Goal: Find specific page/section: Find specific page/section

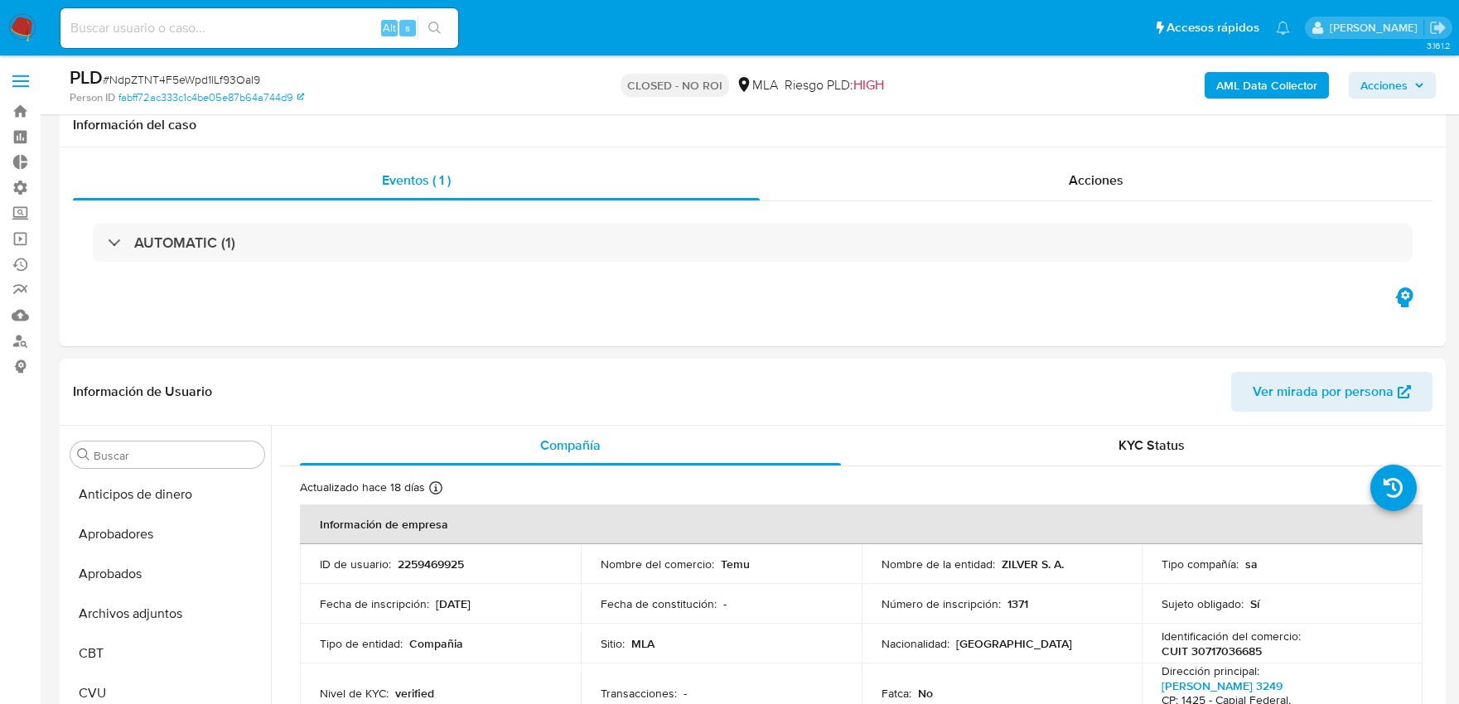
select select "10"
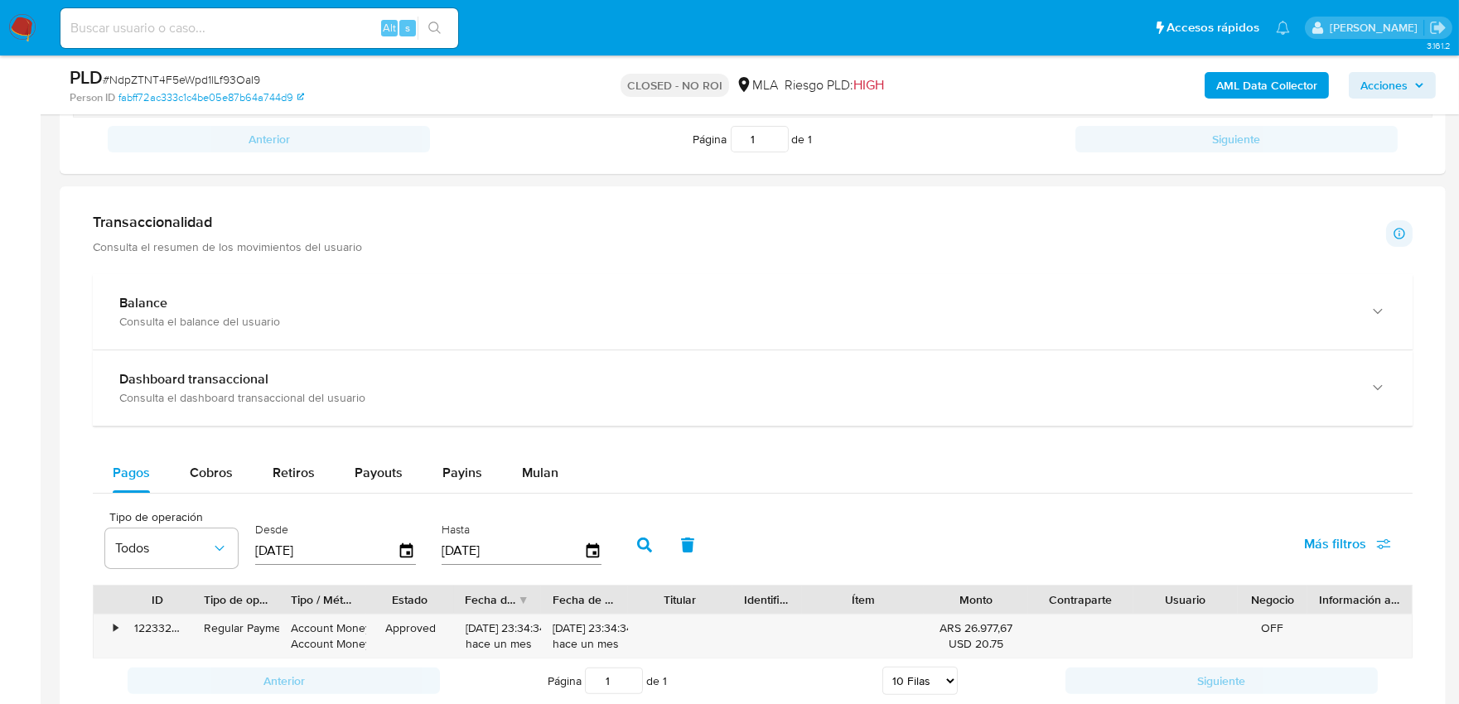
scroll to position [552, 0]
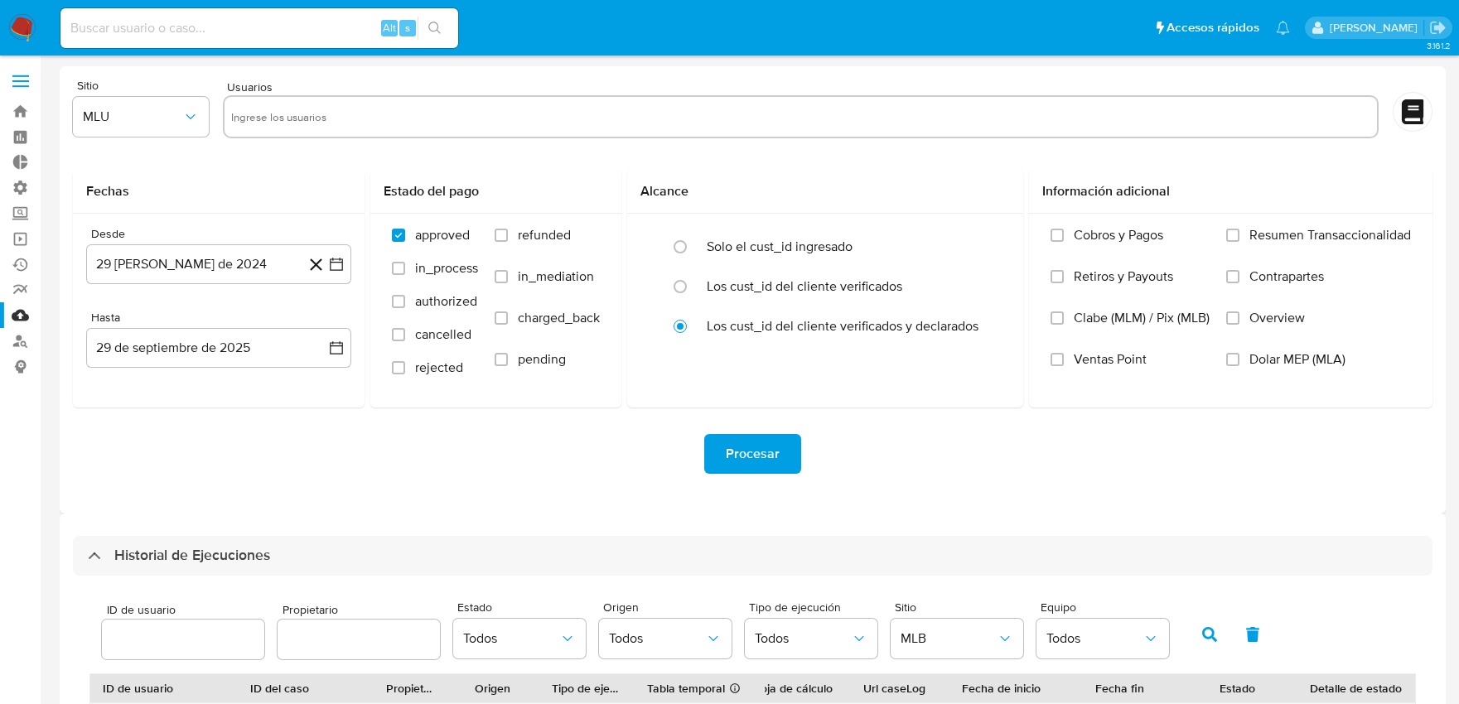
select select "10"
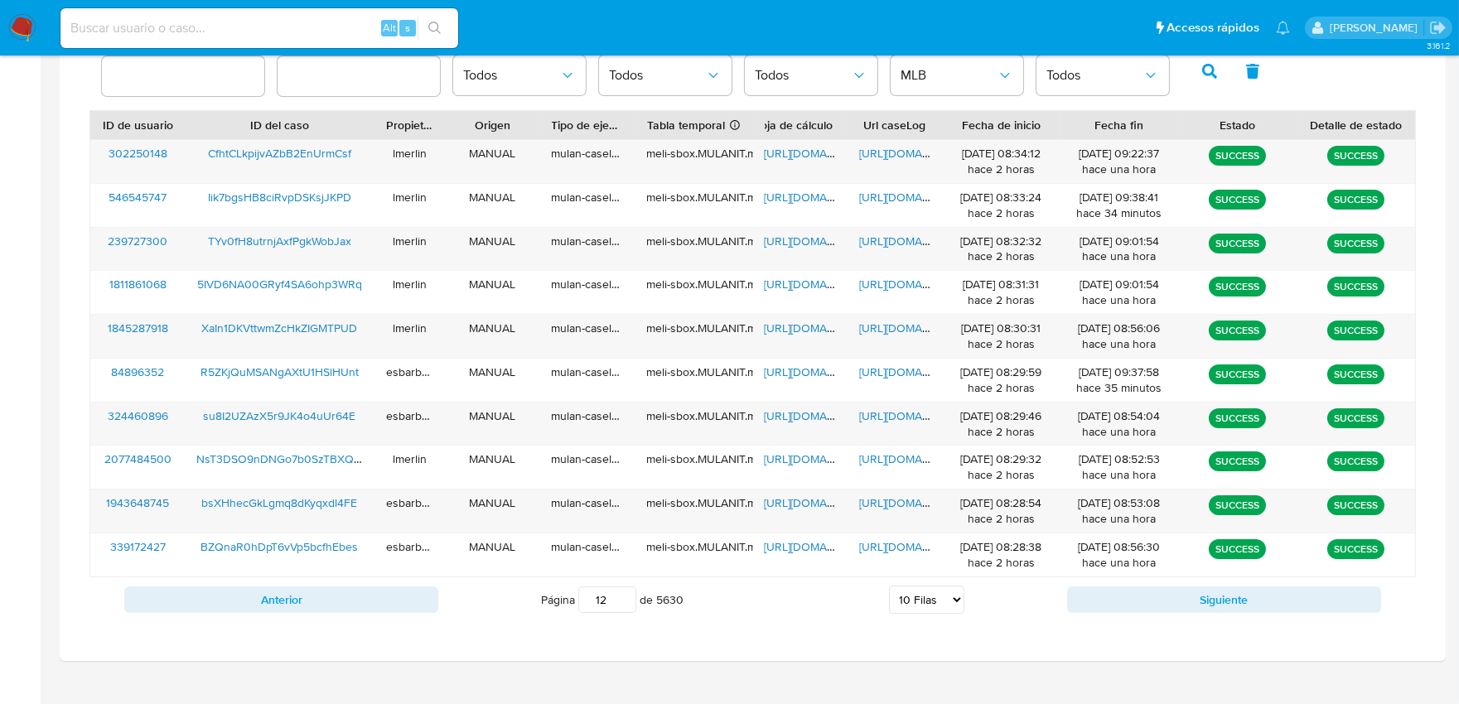
scroll to position [591, 0]
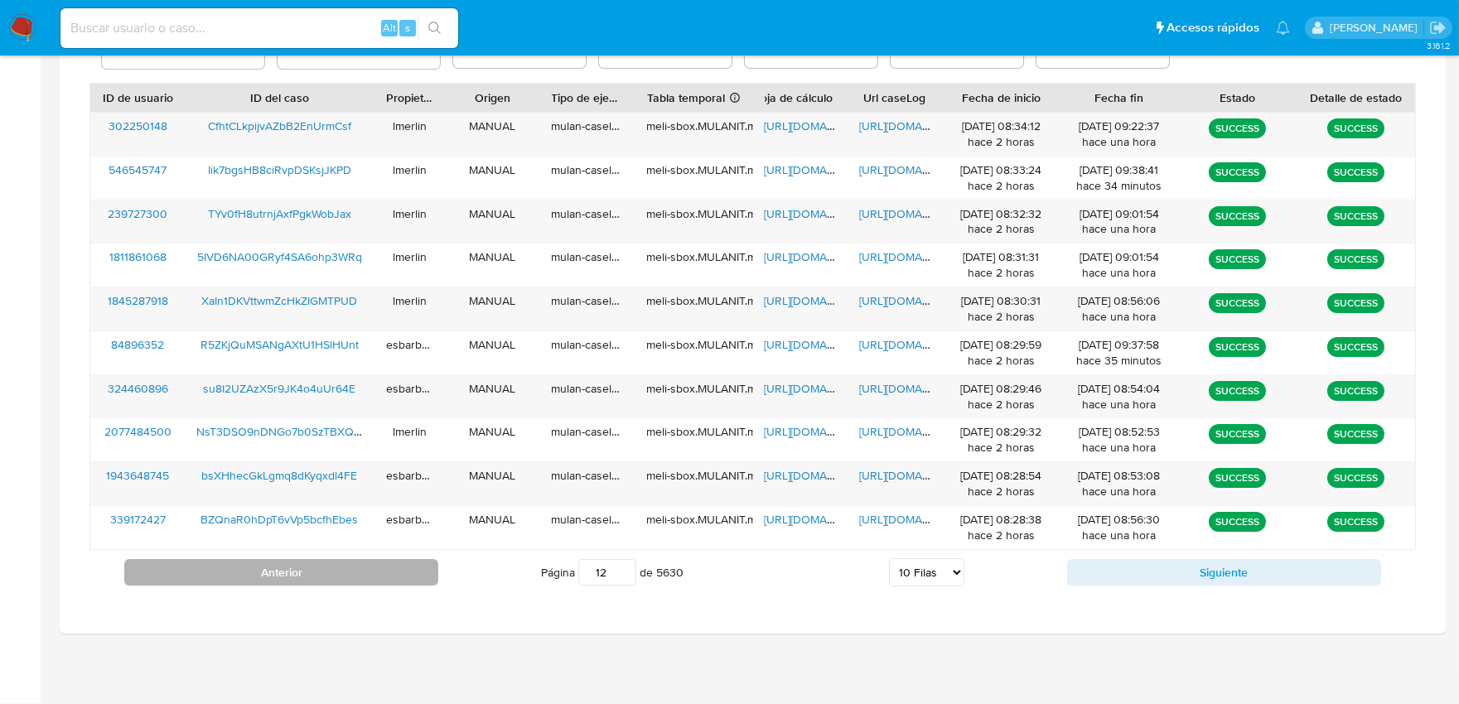
click at [378, 577] on button "Anterior" at bounding box center [281, 572] width 314 height 27
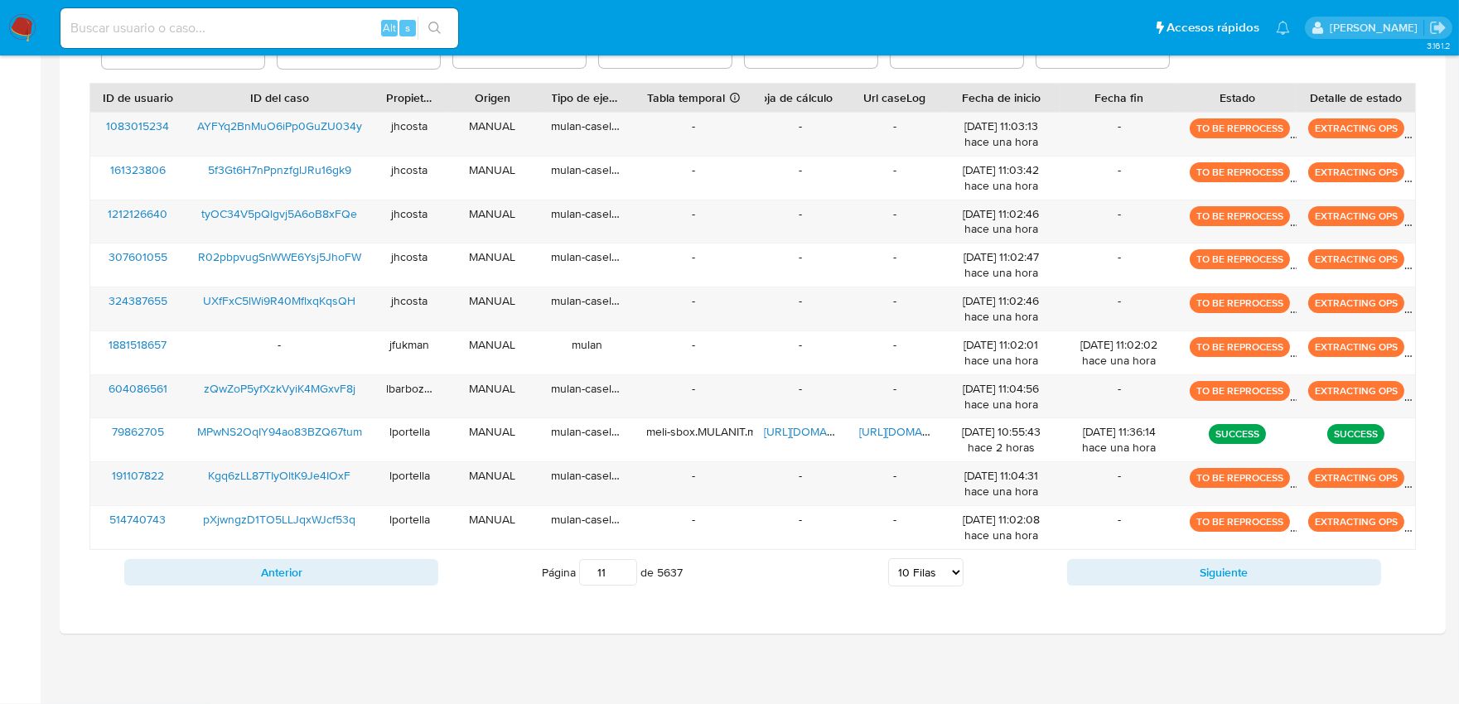
click at [378, 576] on button "Anterior" at bounding box center [281, 572] width 314 height 27
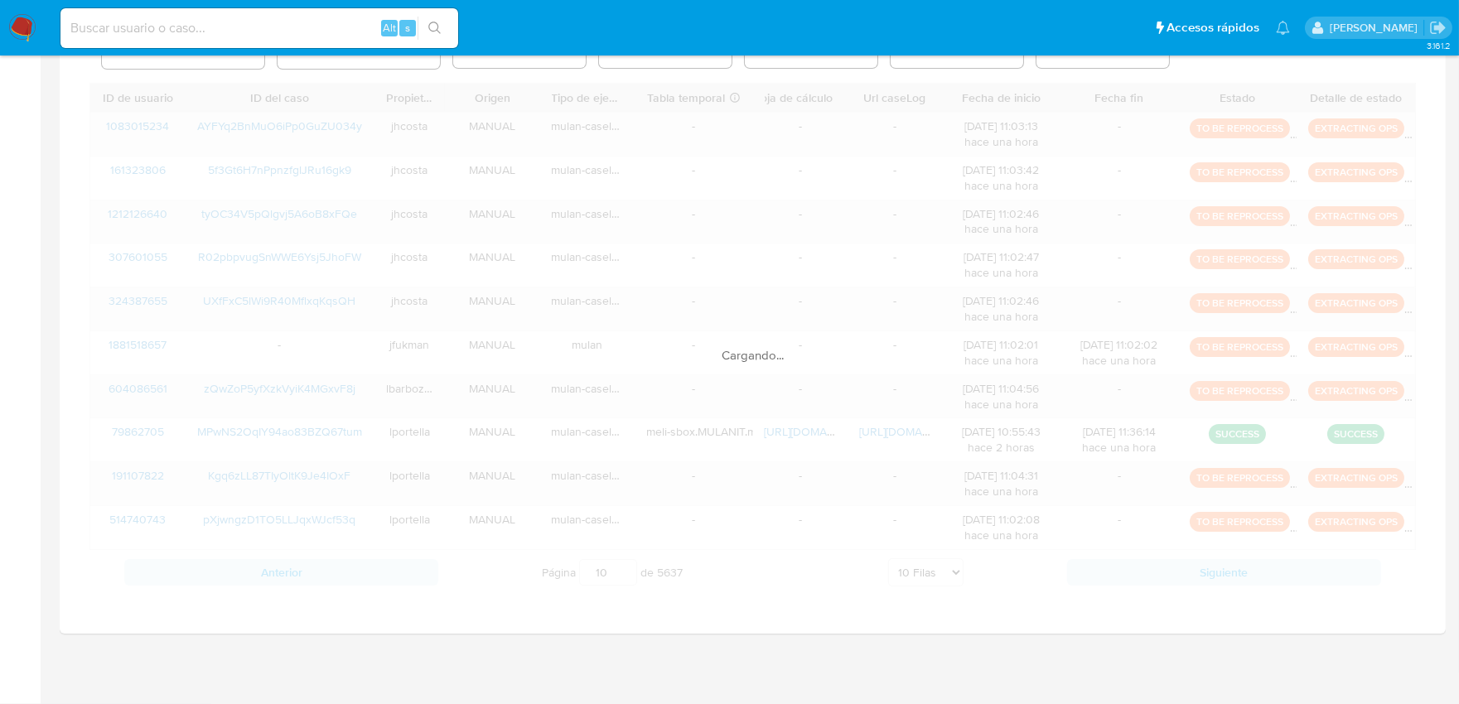
click at [378, 576] on div "Cargando..." at bounding box center [752, 339] width 1326 height 512
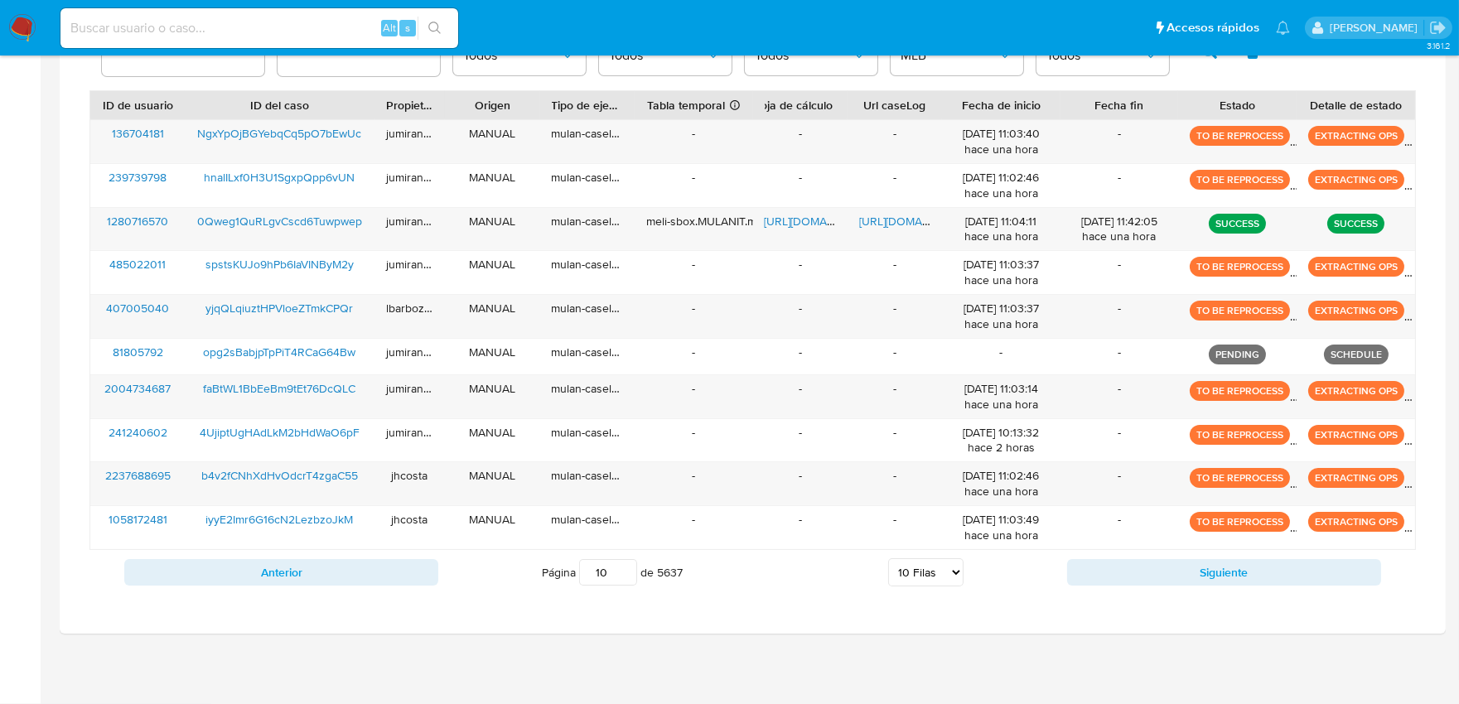
scroll to position [583, 0]
click at [378, 576] on button "Anterior" at bounding box center [281, 572] width 314 height 27
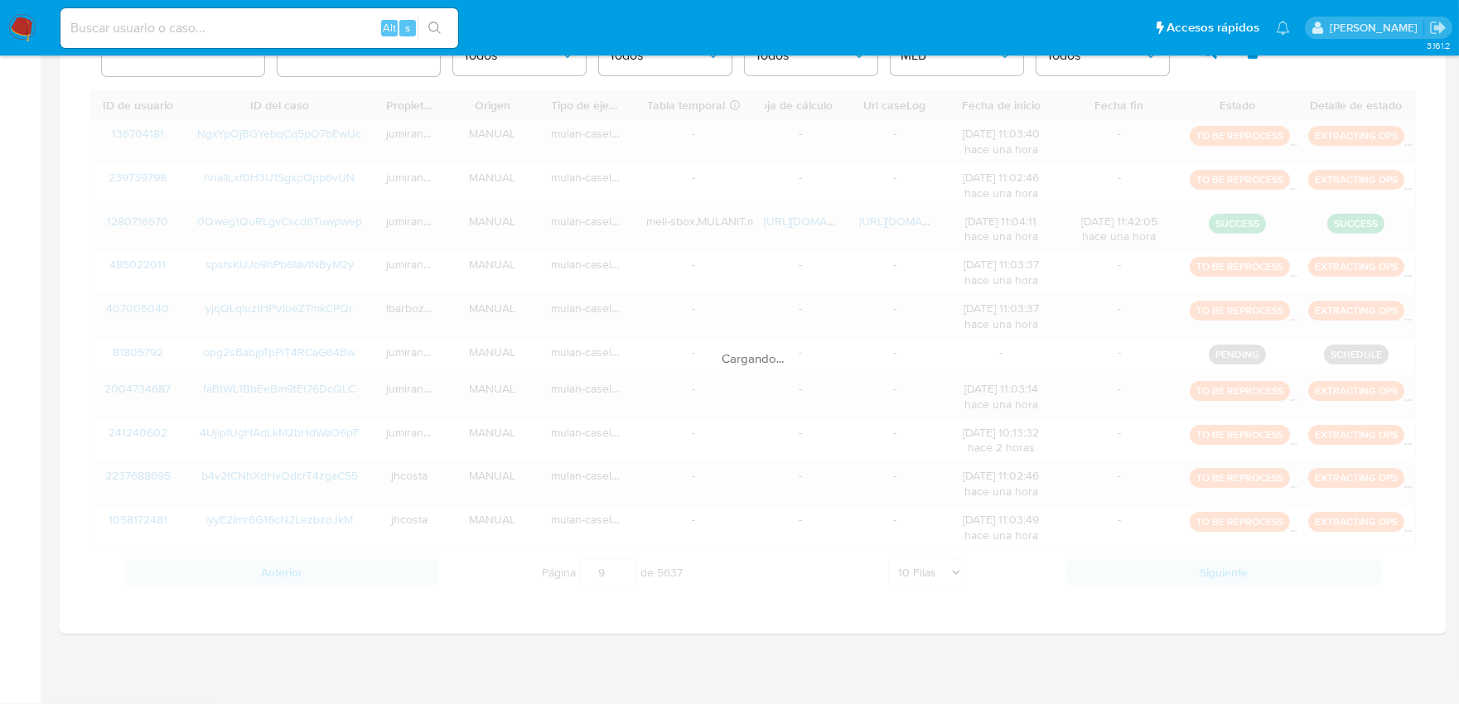
click at [379, 576] on div "Cargando..." at bounding box center [752, 342] width 1326 height 504
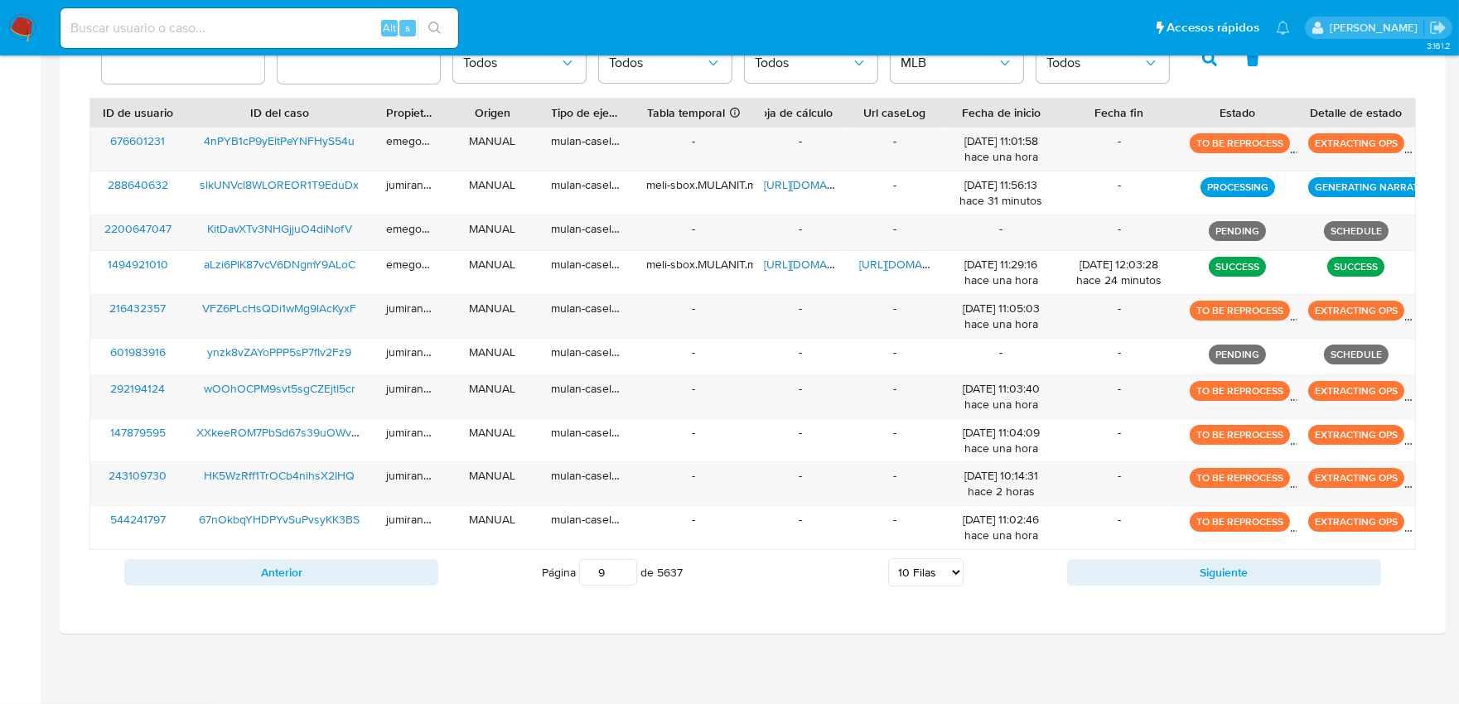
scroll to position [575, 0]
click at [379, 576] on button "Anterior" at bounding box center [281, 573] width 314 height 27
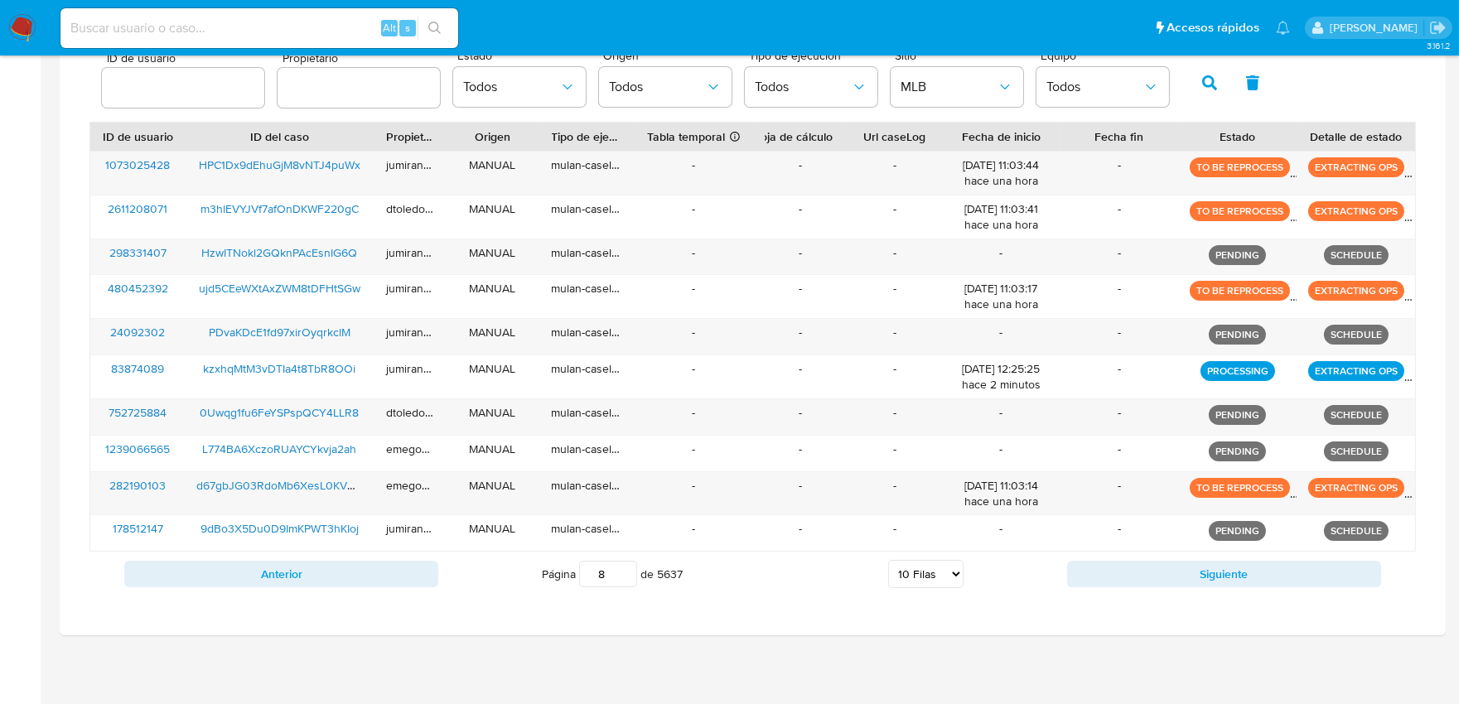
click at [383, 574] on button "Anterior" at bounding box center [281, 574] width 314 height 27
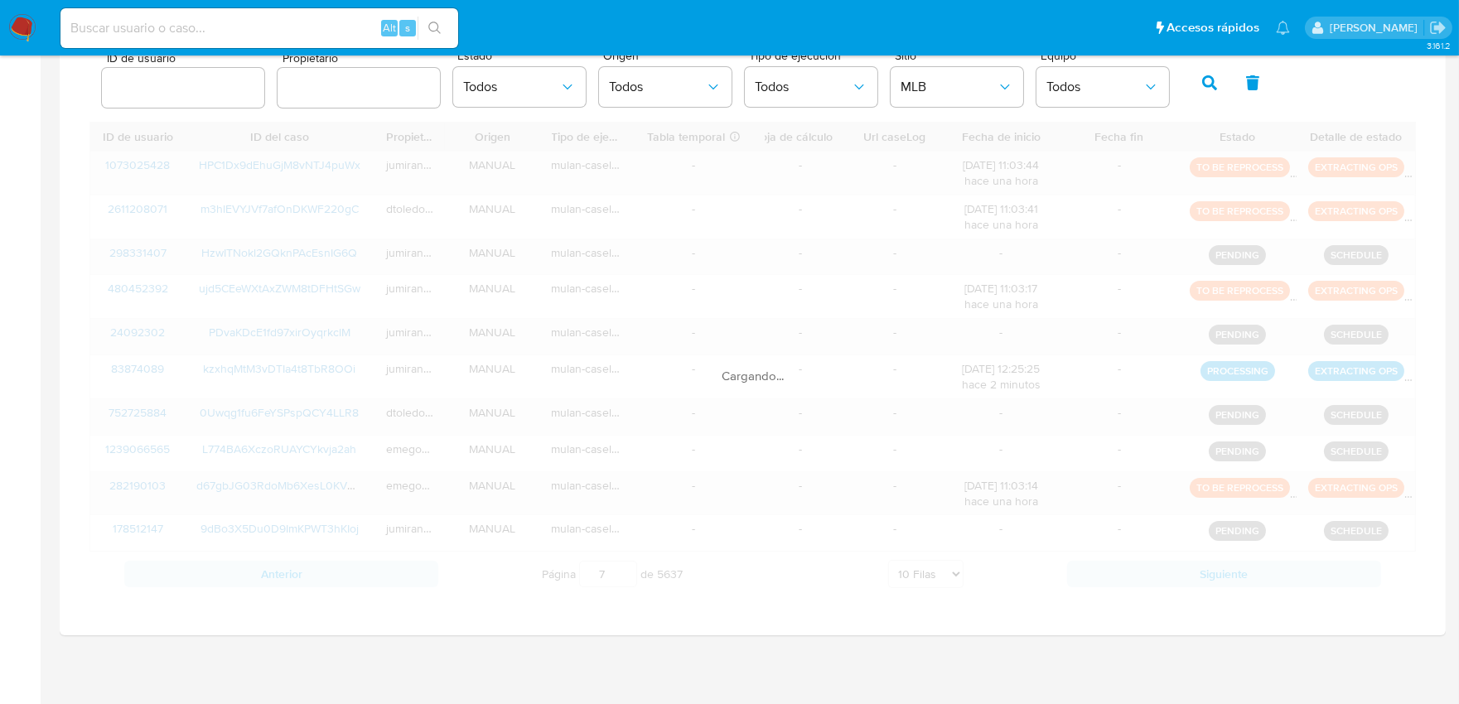
scroll to position [536, 0]
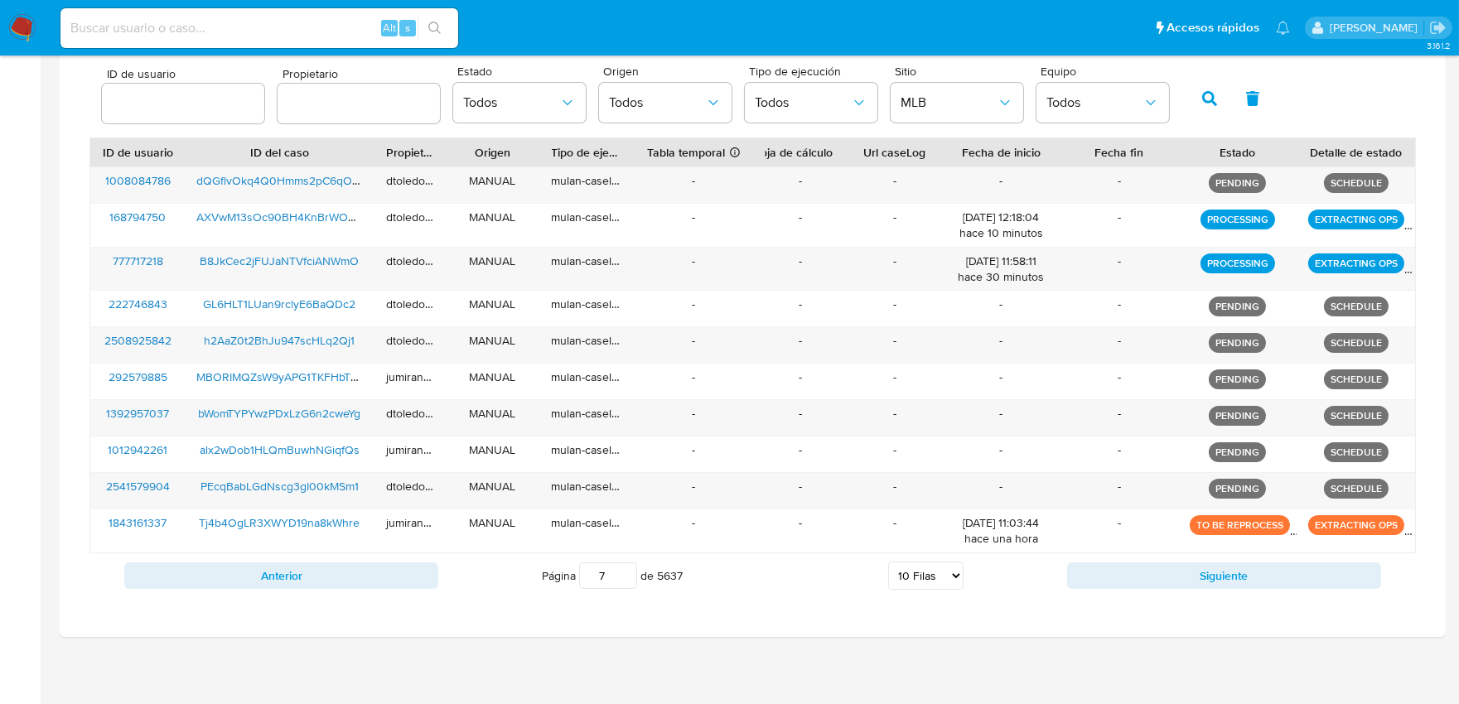
click at [383, 574] on button "Anterior" at bounding box center [281, 575] width 314 height 27
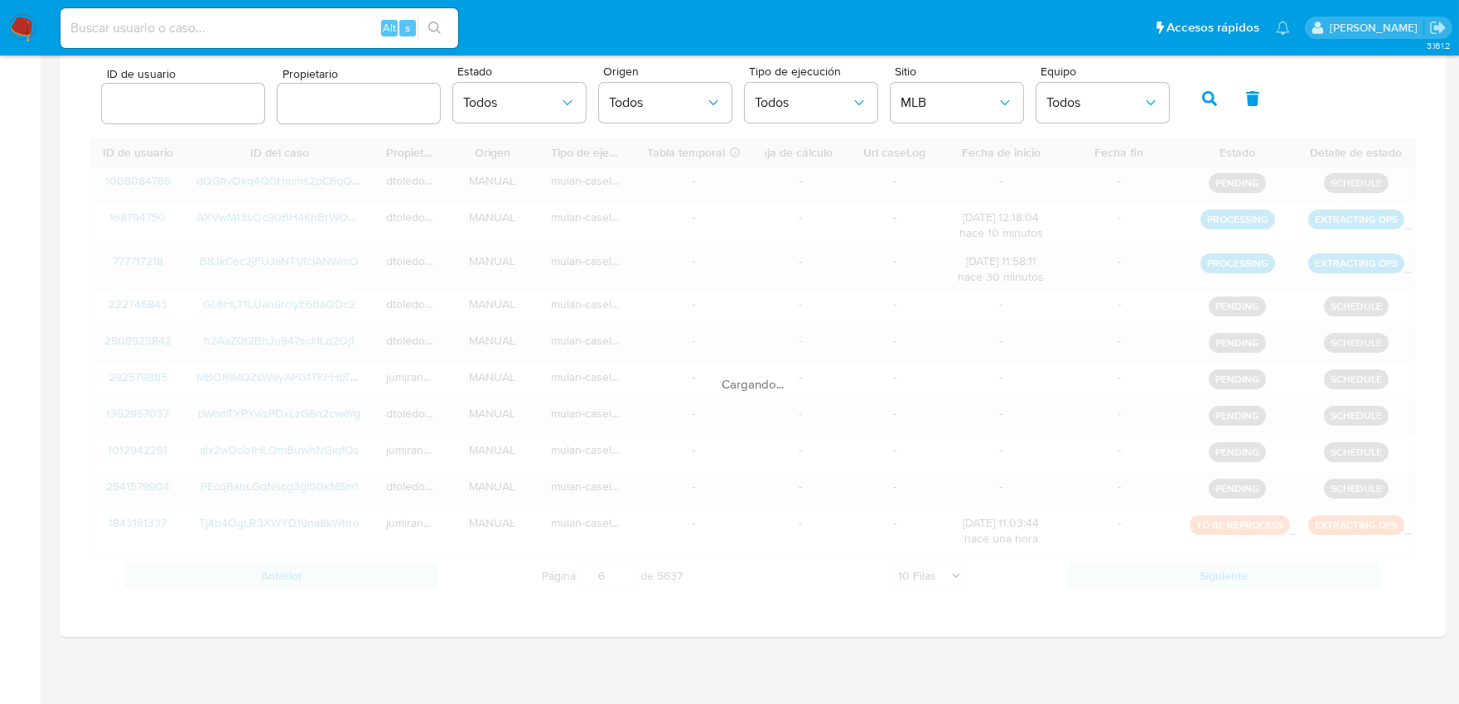
scroll to position [544, 0]
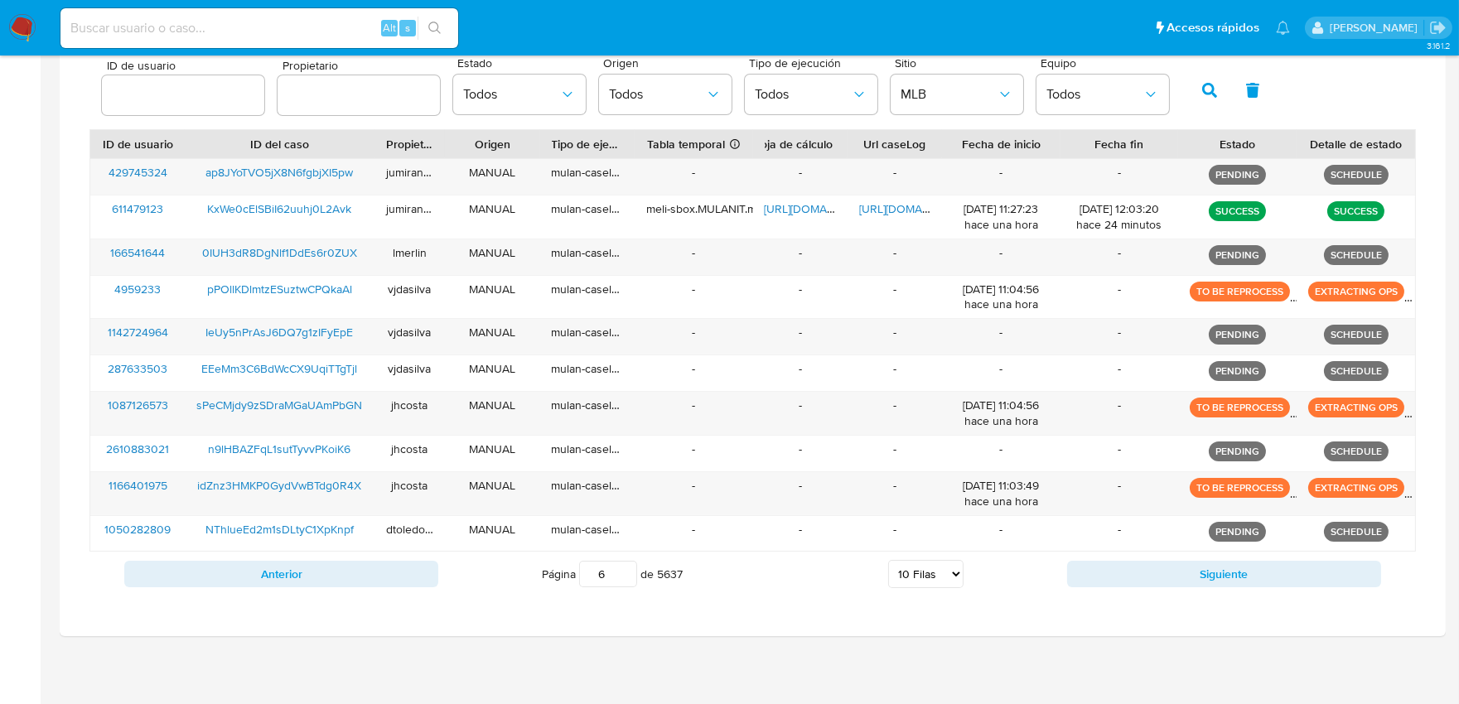
click at [383, 574] on button "Anterior" at bounding box center [281, 574] width 314 height 27
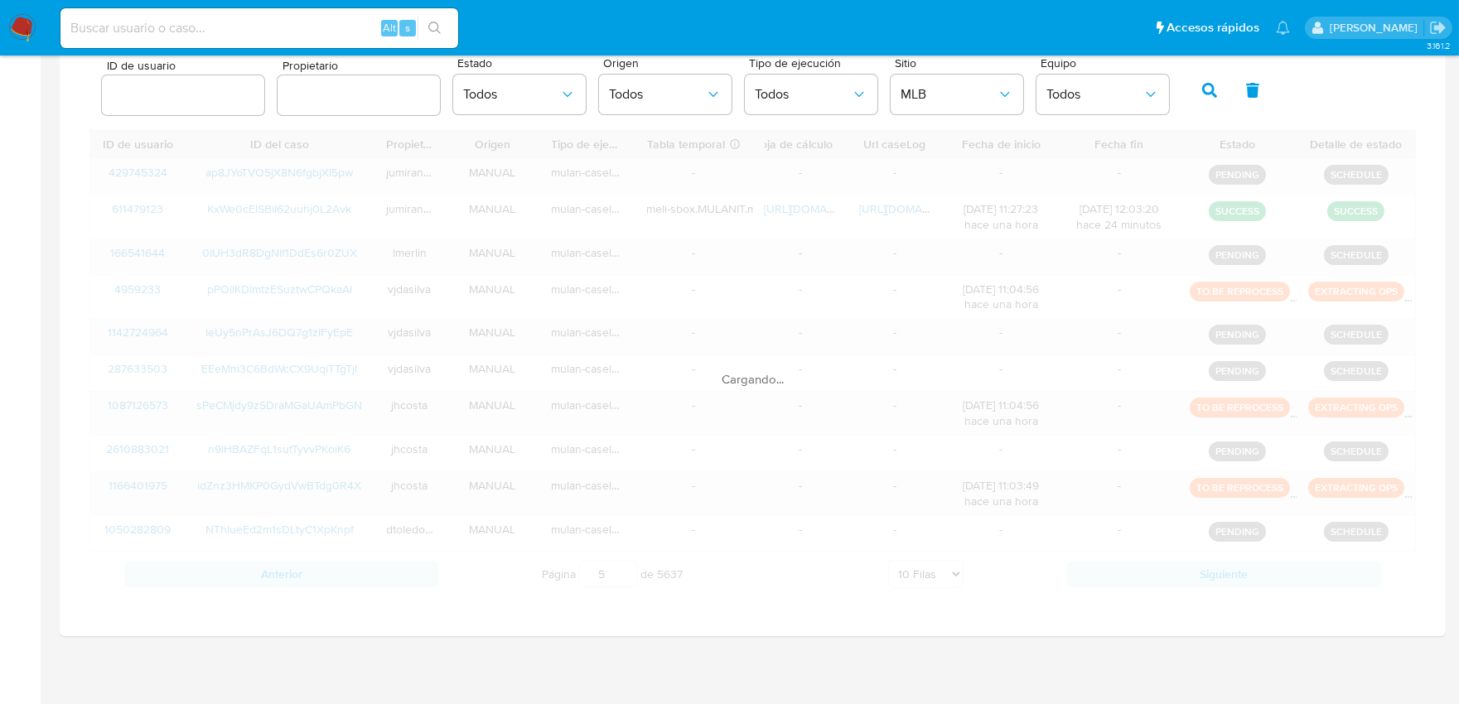
scroll to position [536, 0]
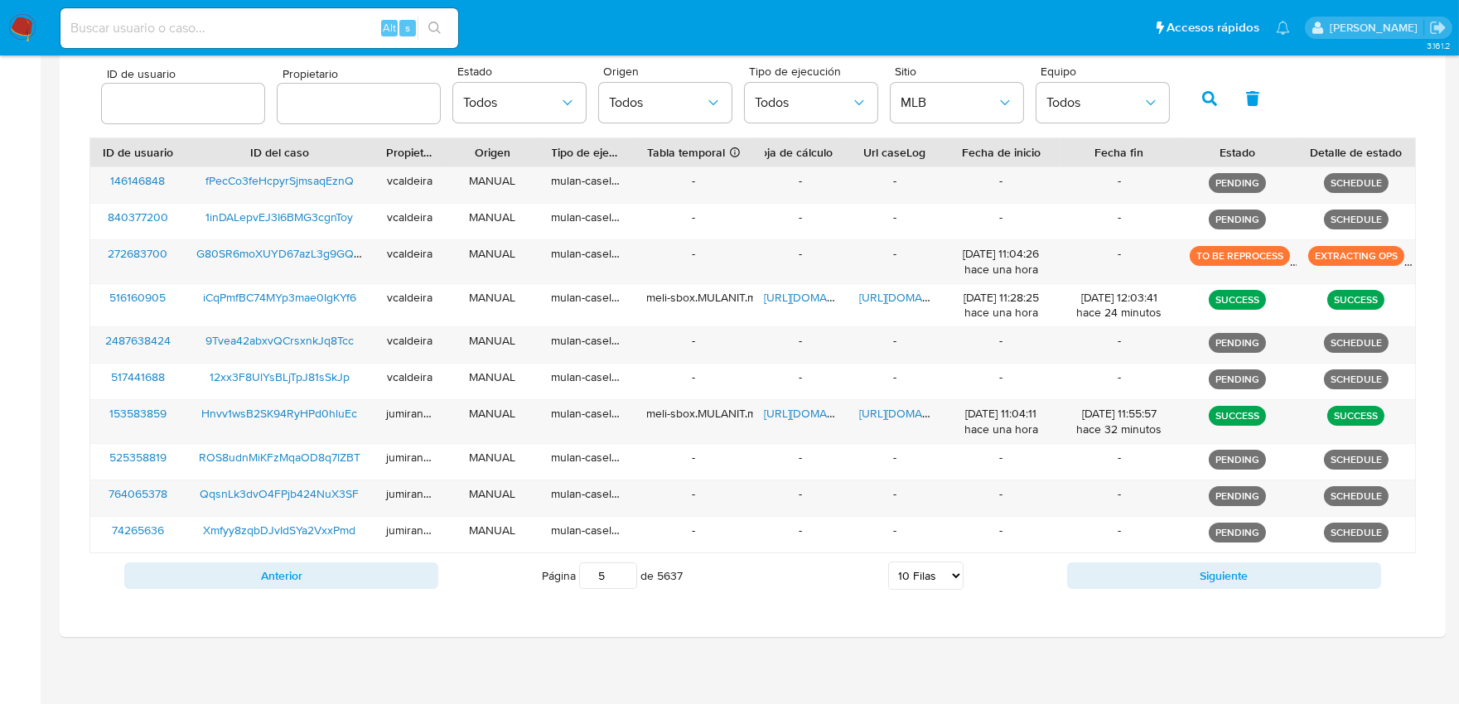
click at [383, 574] on button "Anterior" at bounding box center [281, 575] width 314 height 27
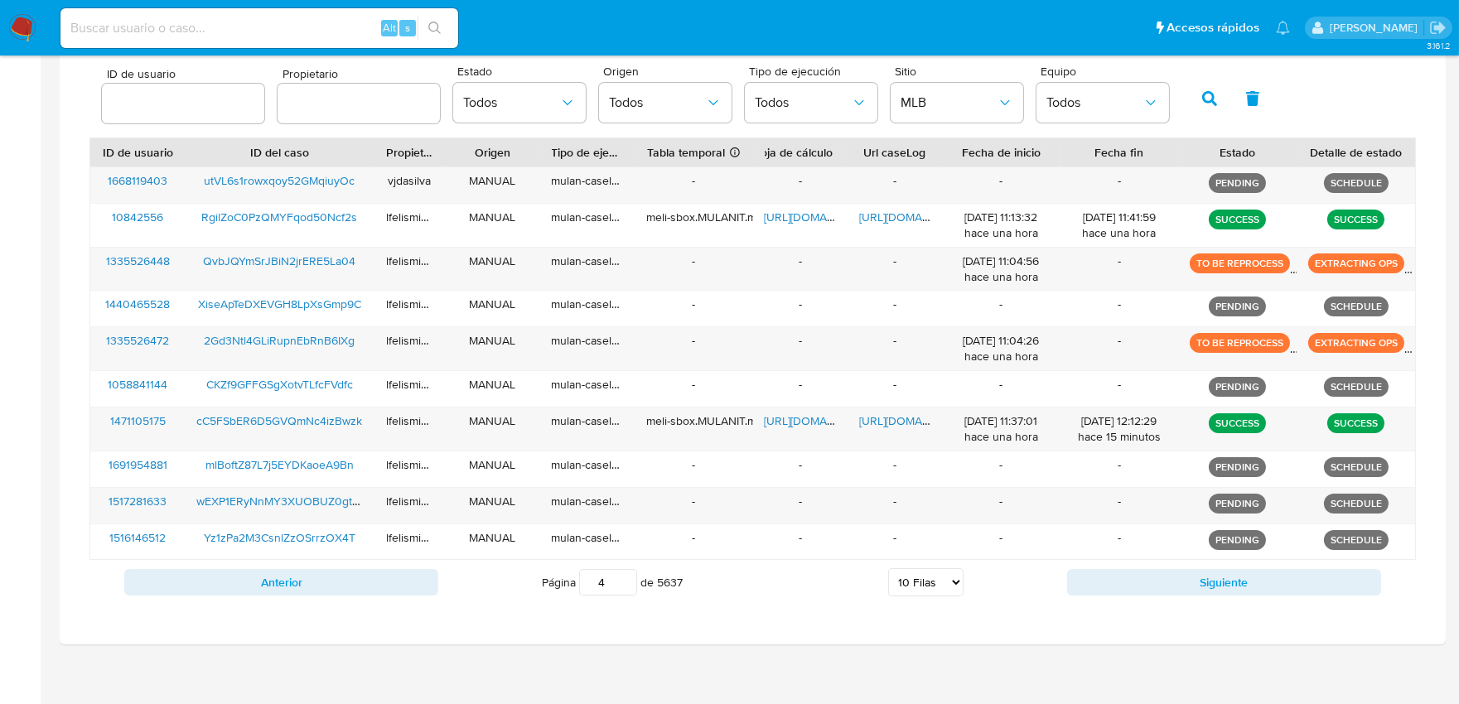
scroll to position [544, 0]
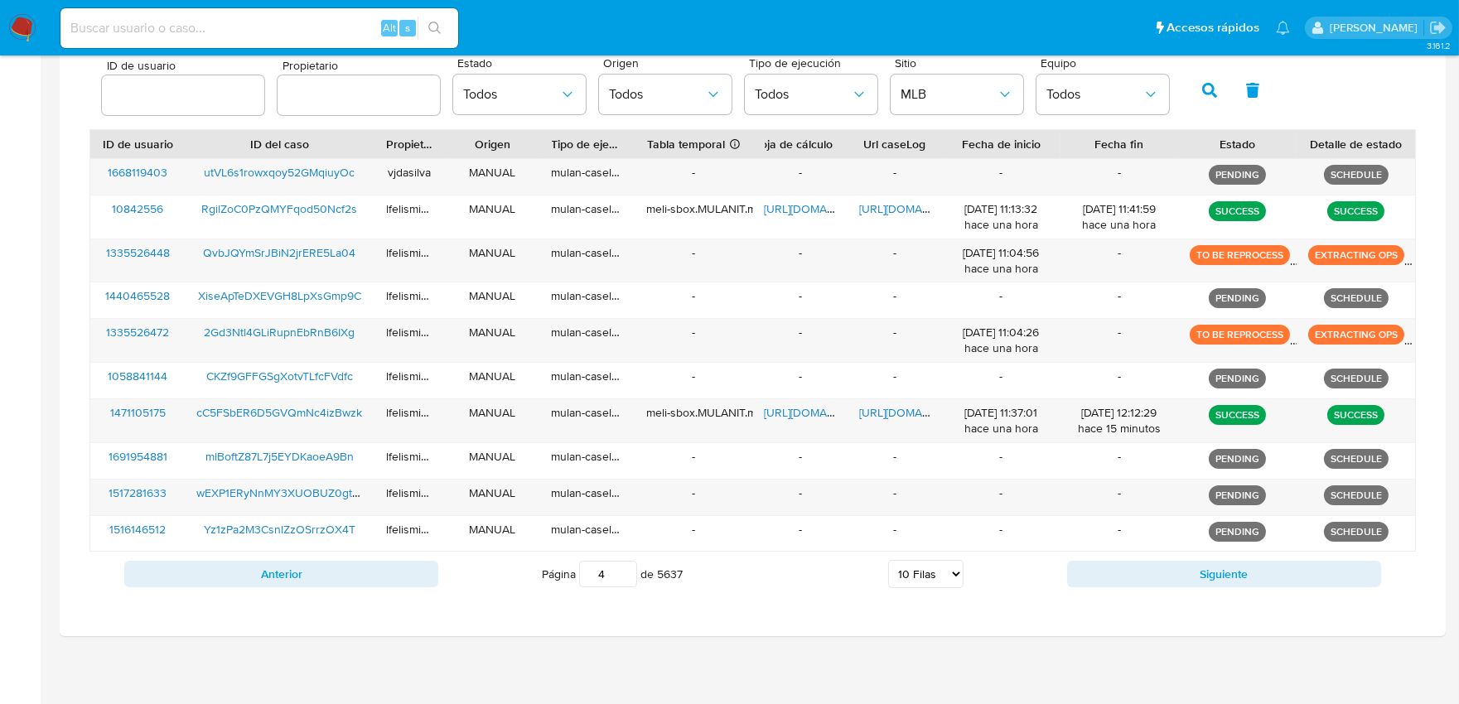
click at [383, 574] on button "Anterior" at bounding box center [281, 574] width 314 height 27
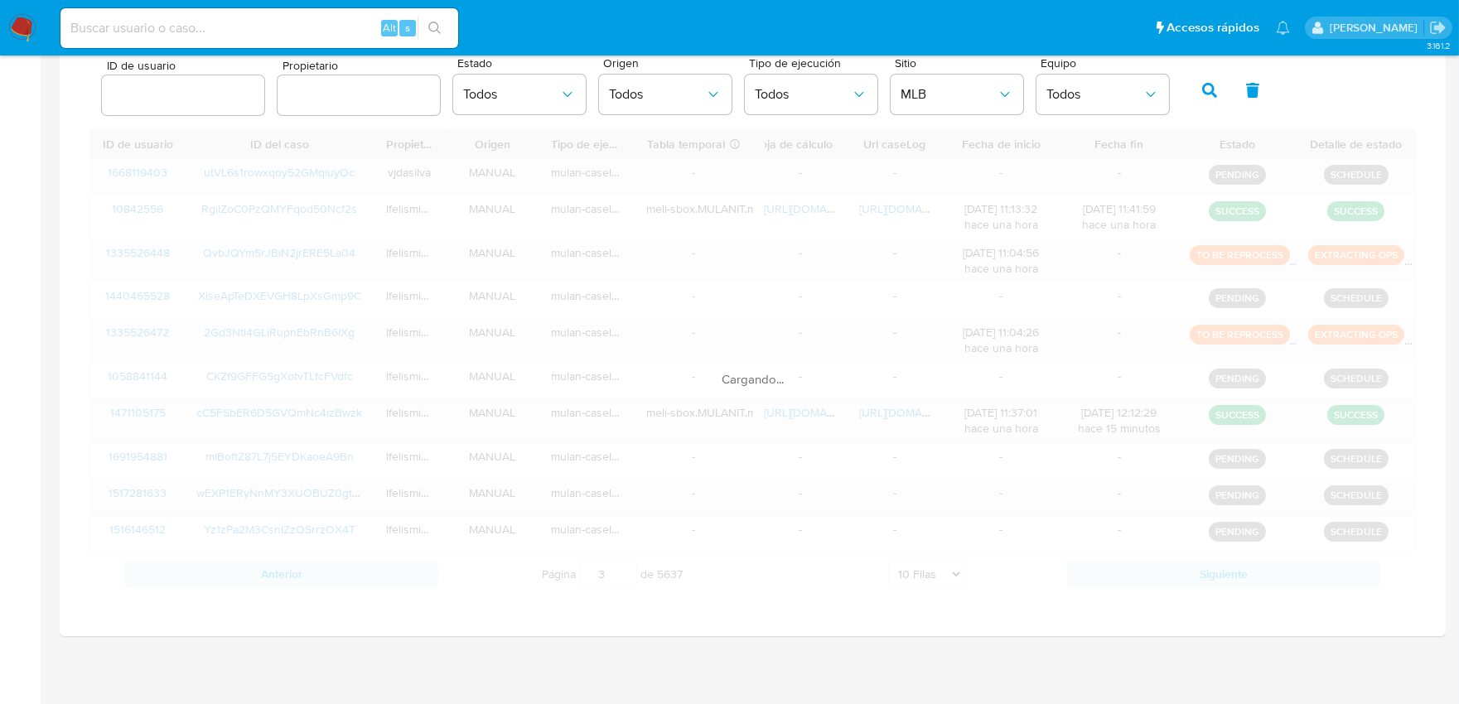
scroll to position [514, 0]
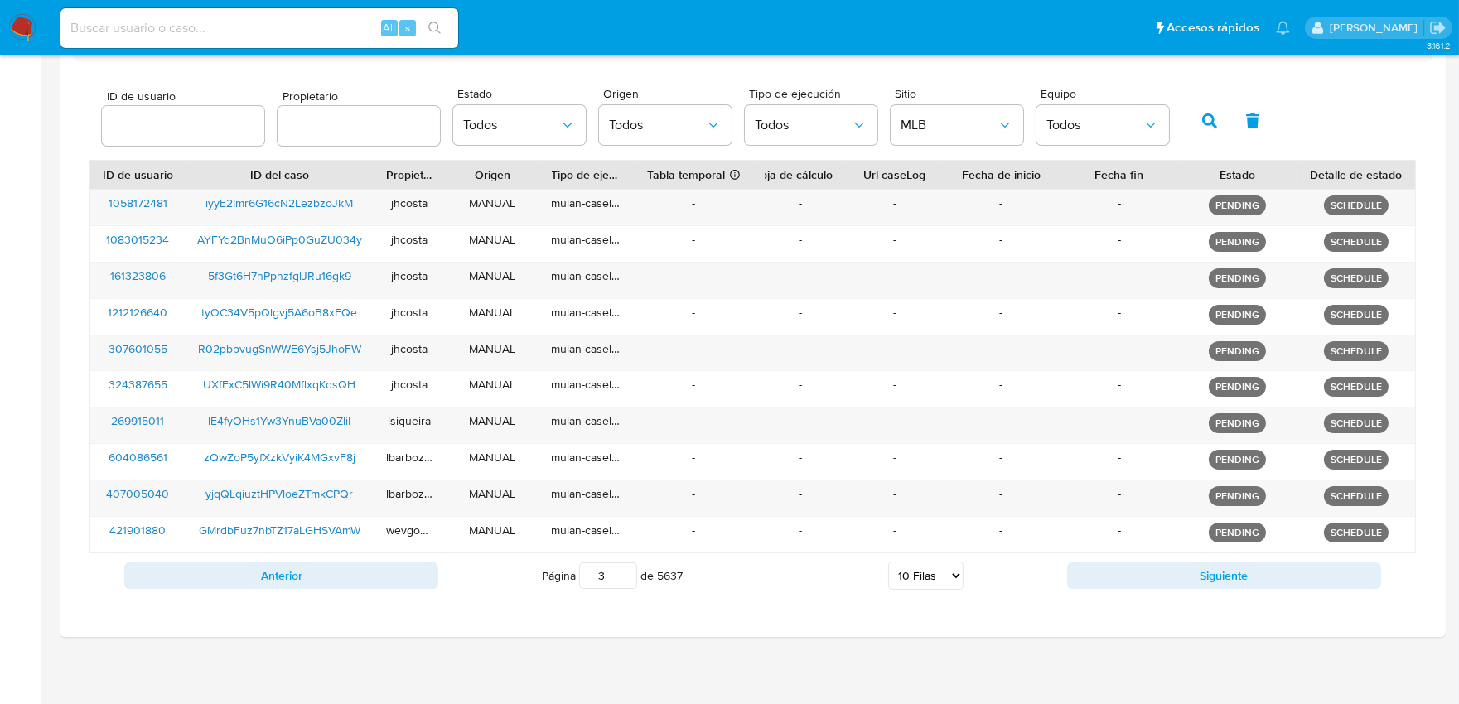
click at [383, 574] on button "Anterior" at bounding box center [281, 575] width 314 height 27
